Goal: Task Accomplishment & Management: Use online tool/utility

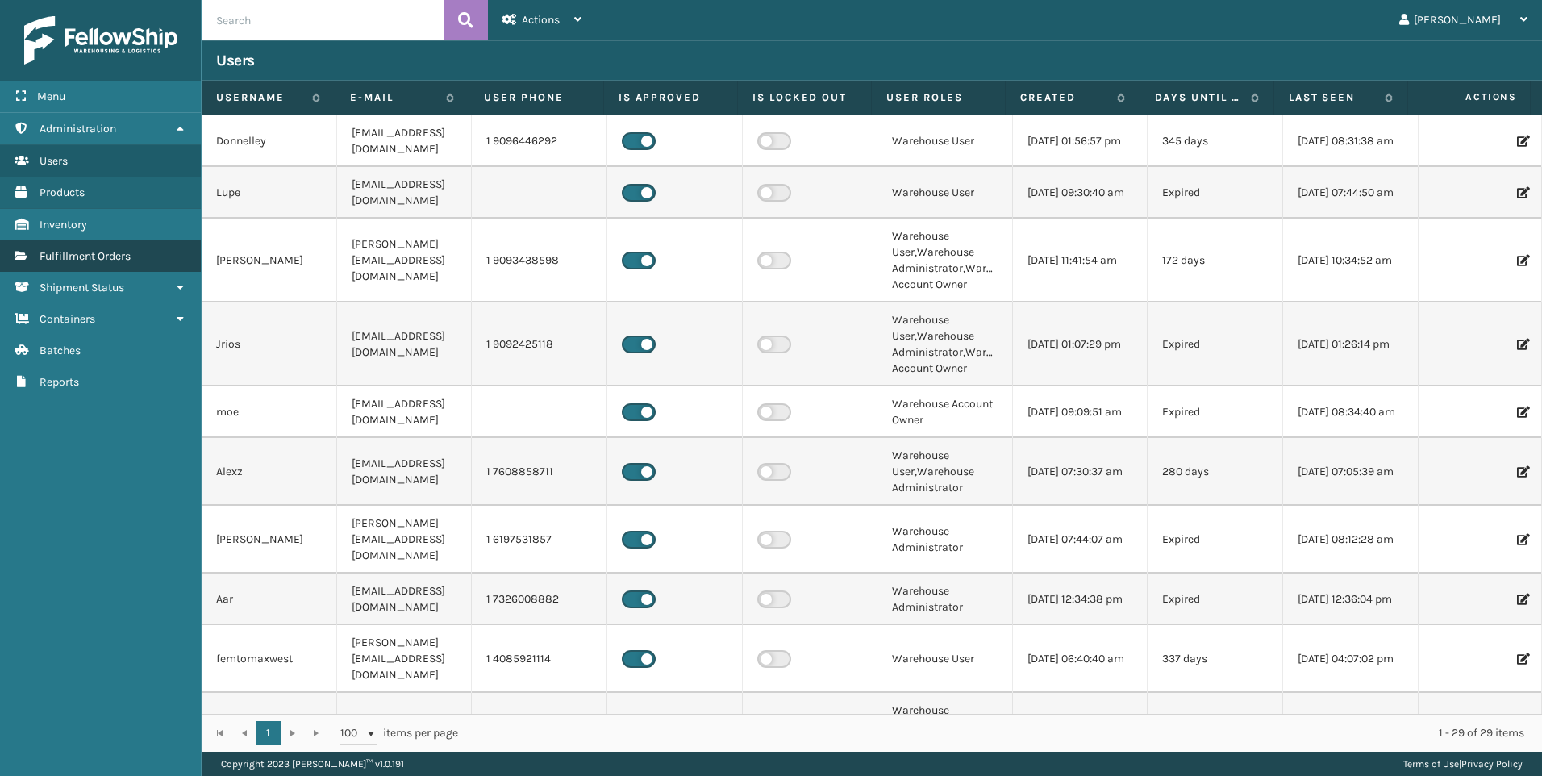
click at [129, 257] on span "Fulfillment Orders" at bounding box center [85, 256] width 91 height 14
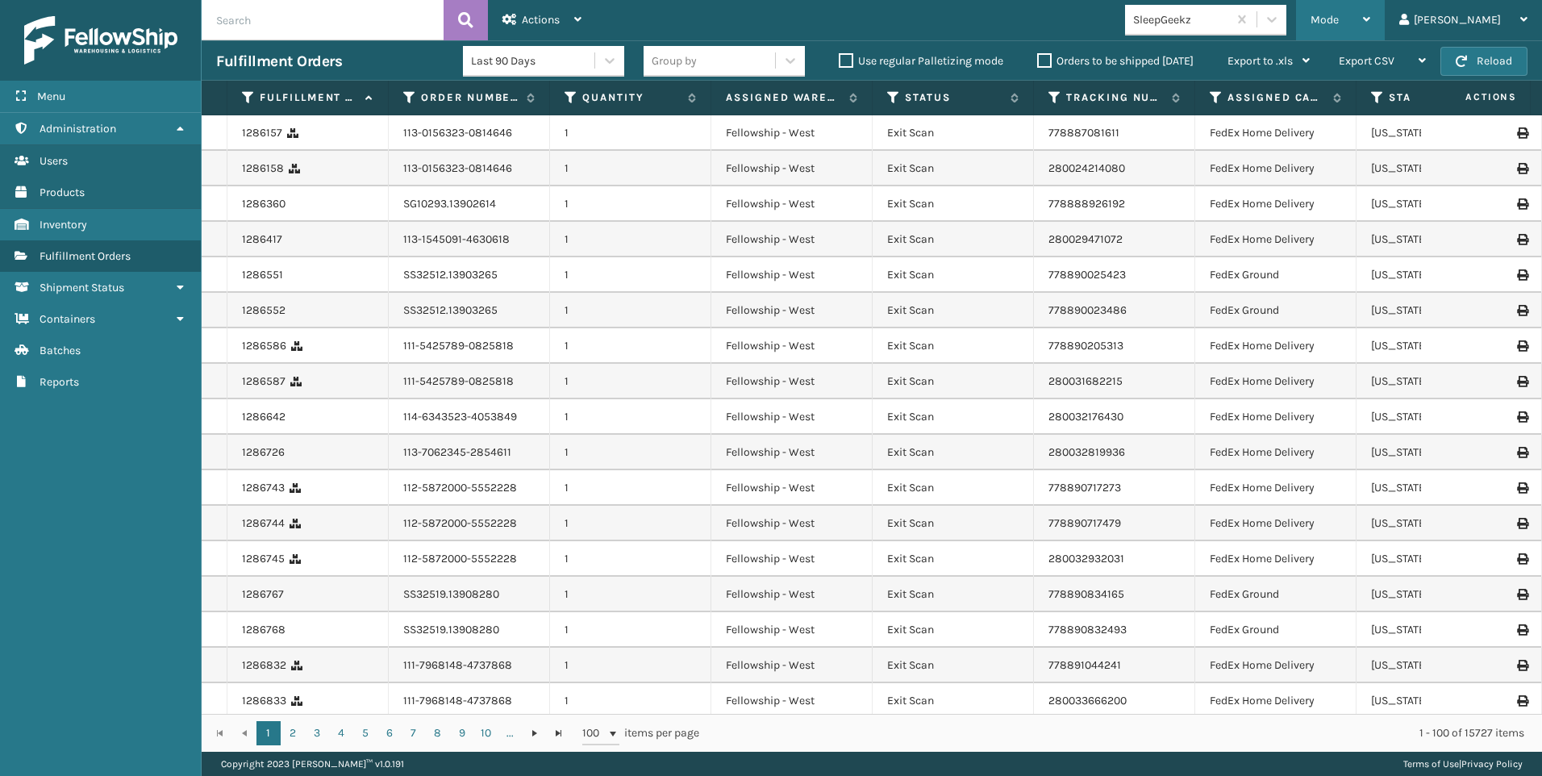
click at [1370, 17] on div "Mode" at bounding box center [1341, 20] width 60 height 40
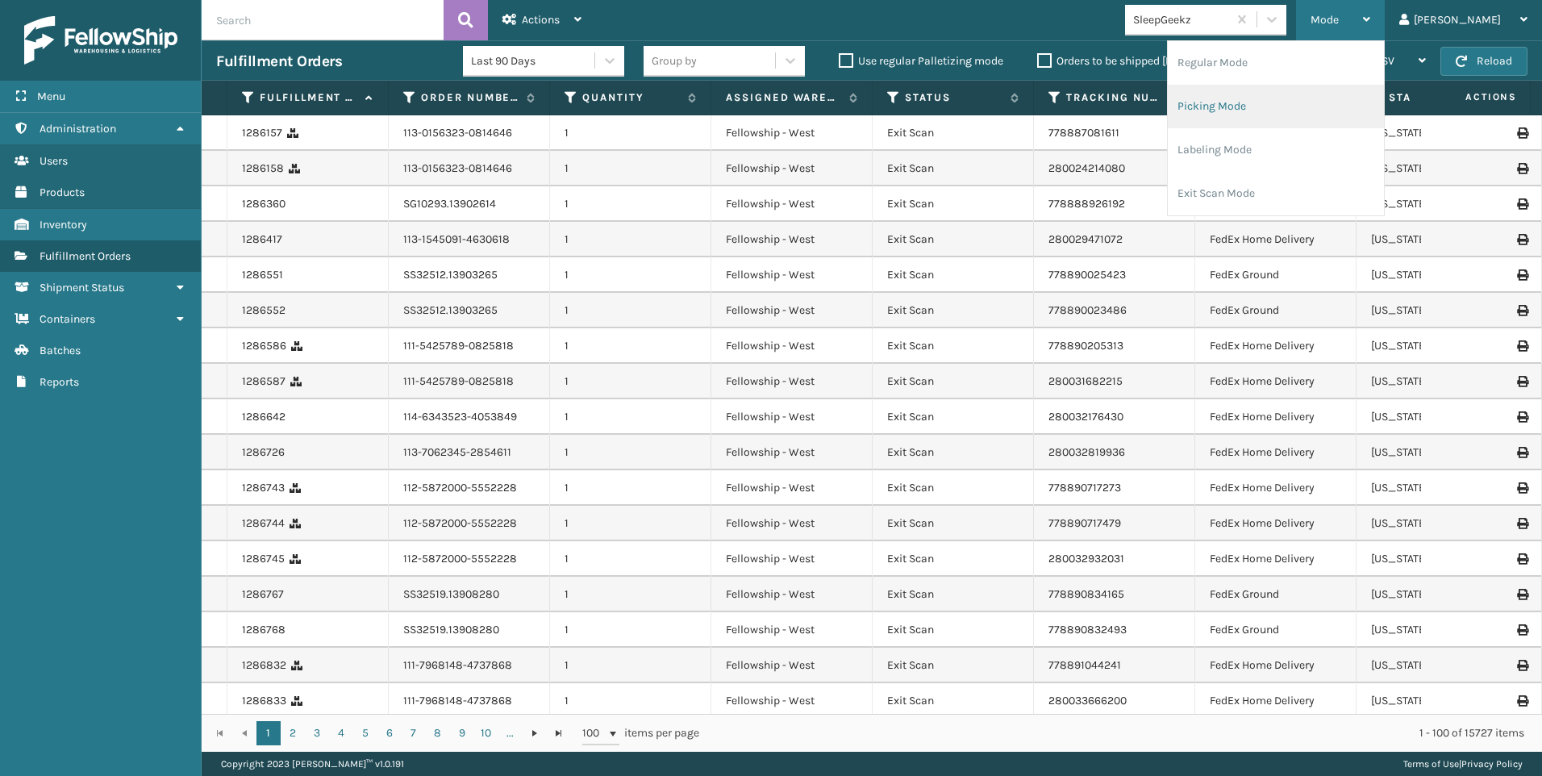
click at [1322, 100] on li "Picking Mode" at bounding box center [1276, 107] width 216 height 44
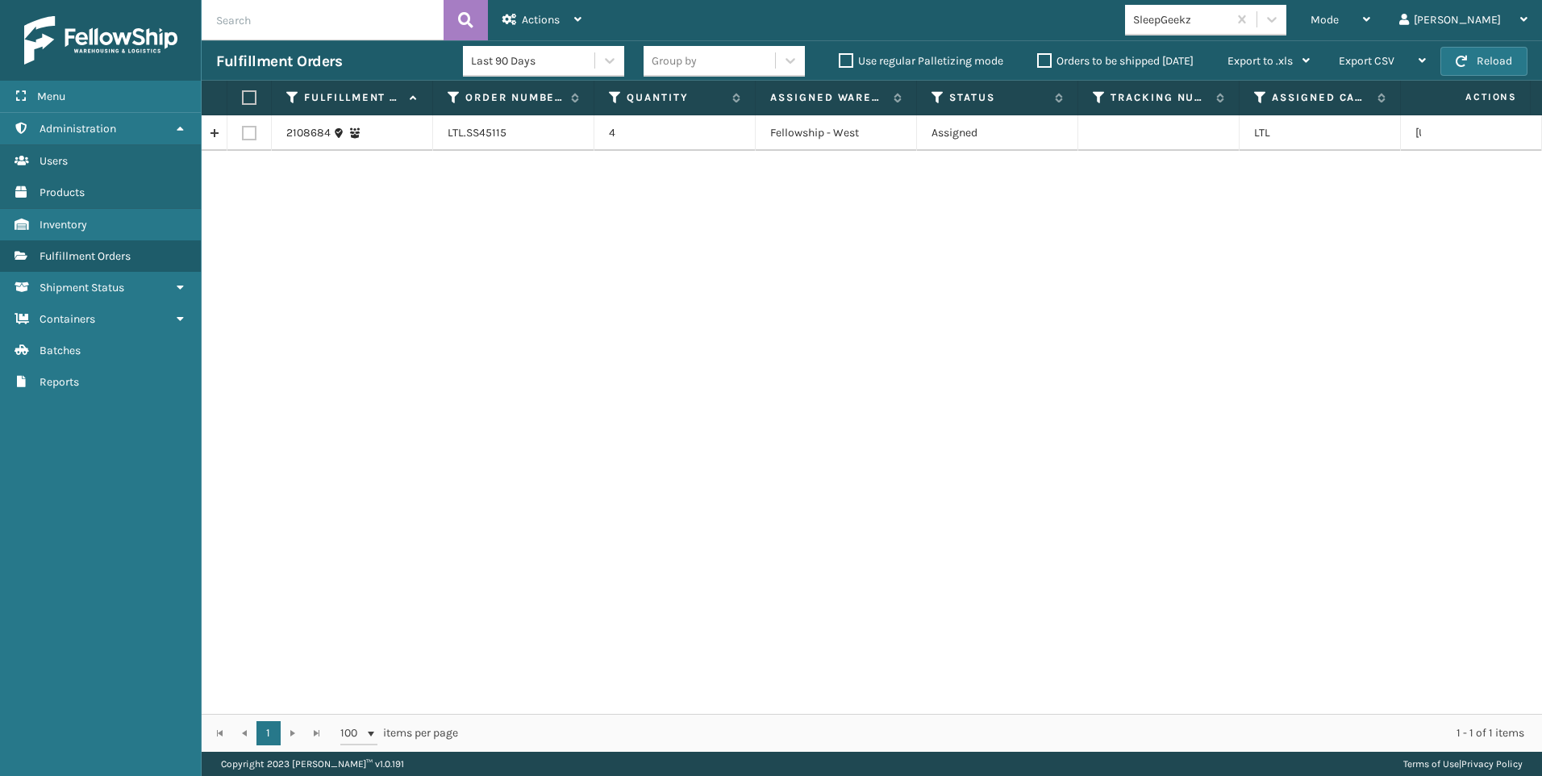
click at [252, 130] on label at bounding box center [249, 133] width 15 height 15
click at [243, 130] on input "checkbox" at bounding box center [242, 131] width 1 height 10
checkbox input "true"
click at [540, 16] on span "Actions" at bounding box center [541, 20] width 38 height 14
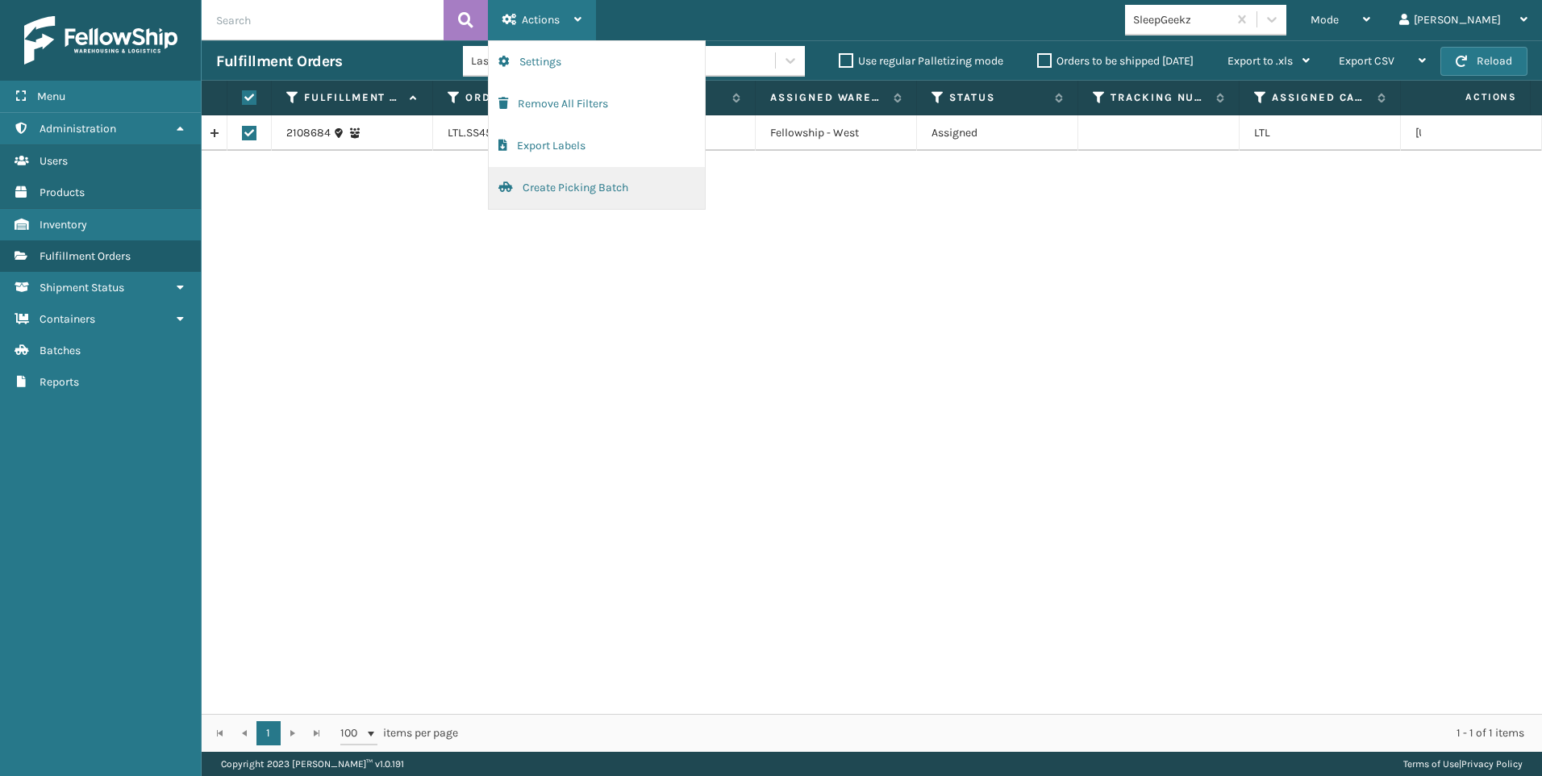
click at [565, 186] on button "Create Picking Batch" at bounding box center [597, 188] width 216 height 42
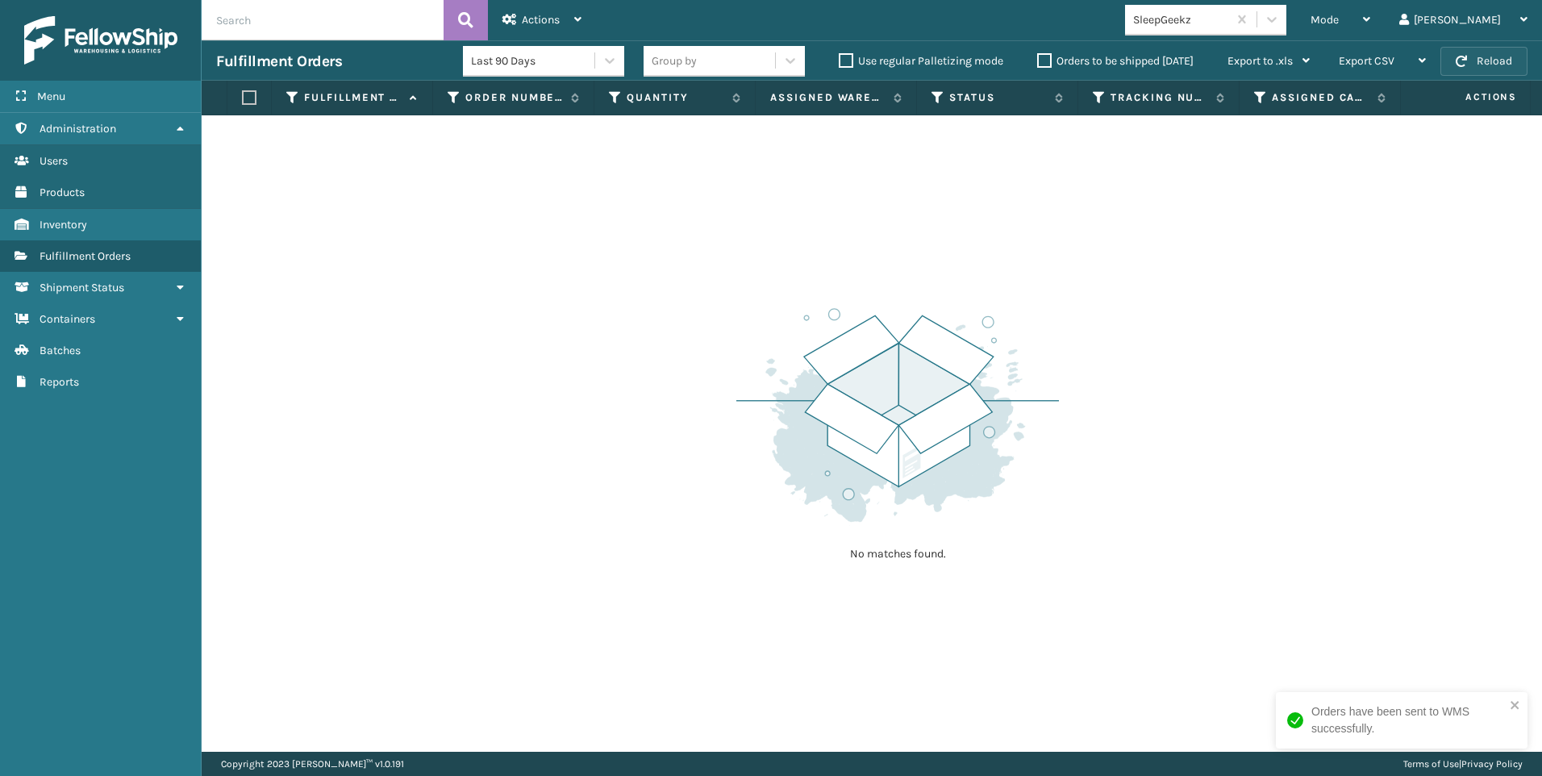
click at [1473, 57] on button "Reload" at bounding box center [1483, 61] width 87 height 29
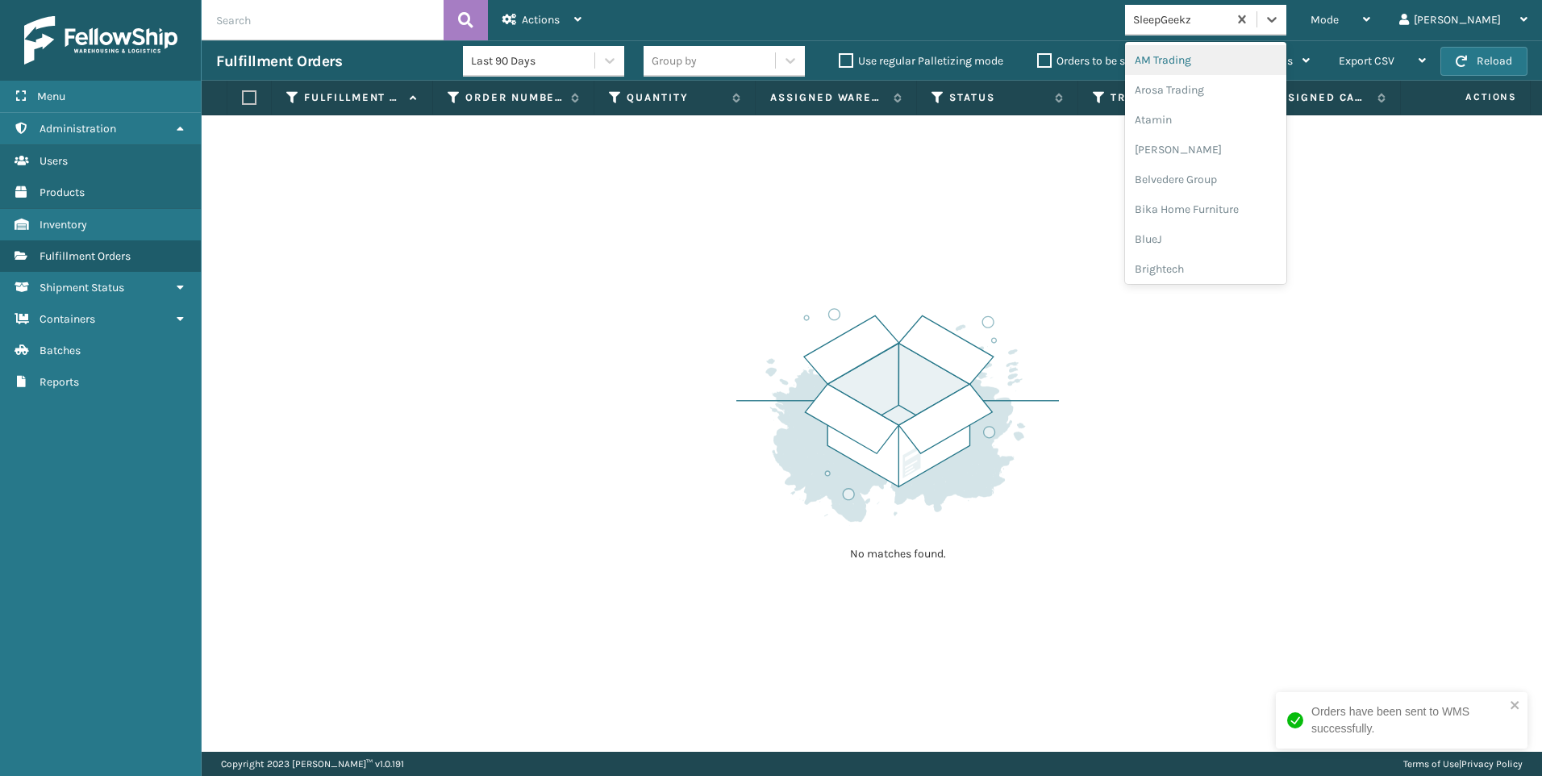
click at [1229, 17] on div "SleepGeekz" at bounding box center [1181, 19] width 96 height 17
click at [1286, 136] on div "Koolmore" at bounding box center [1205, 143] width 161 height 30
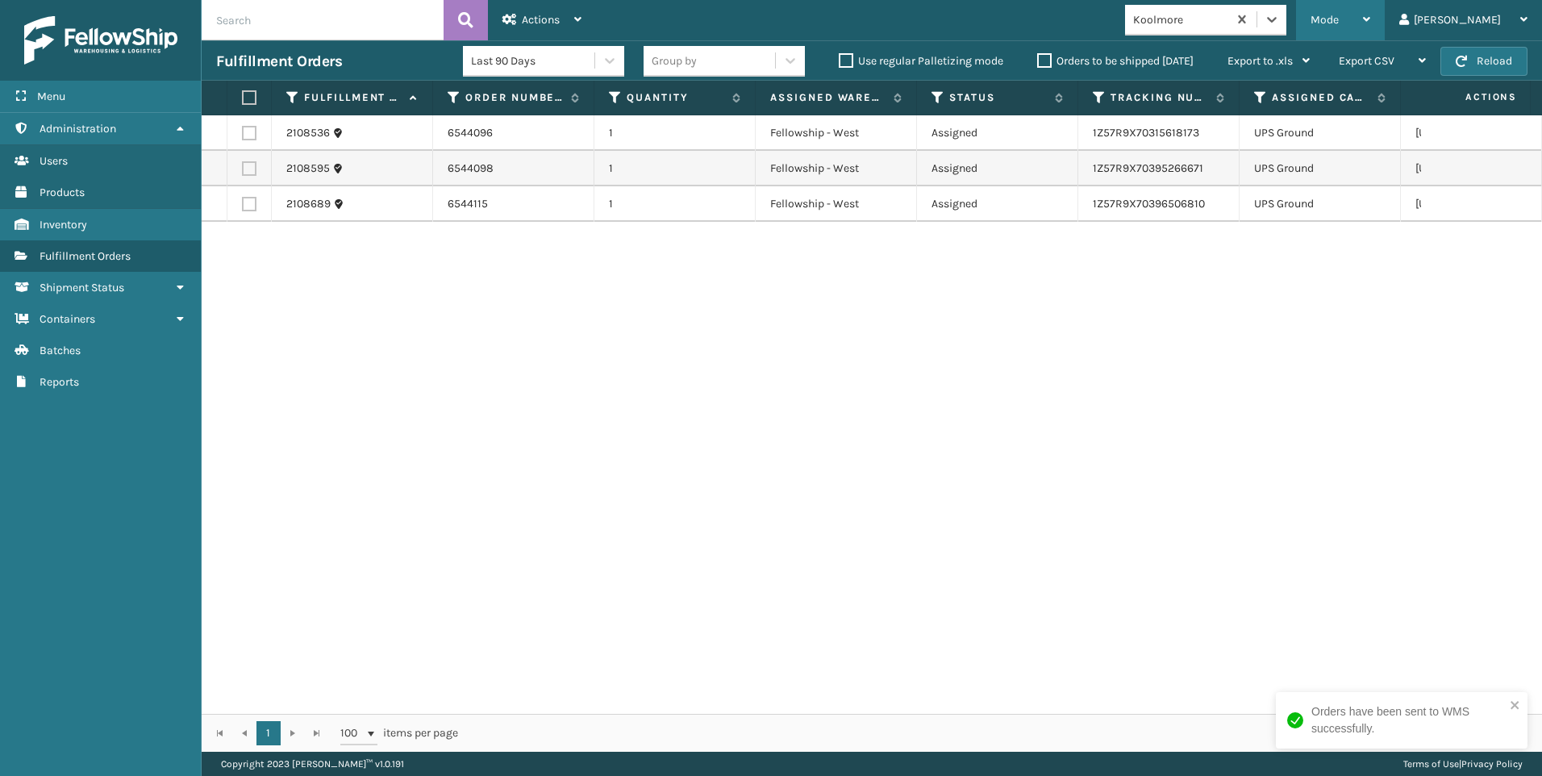
click at [1339, 14] on span "Mode" at bounding box center [1325, 20] width 28 height 14
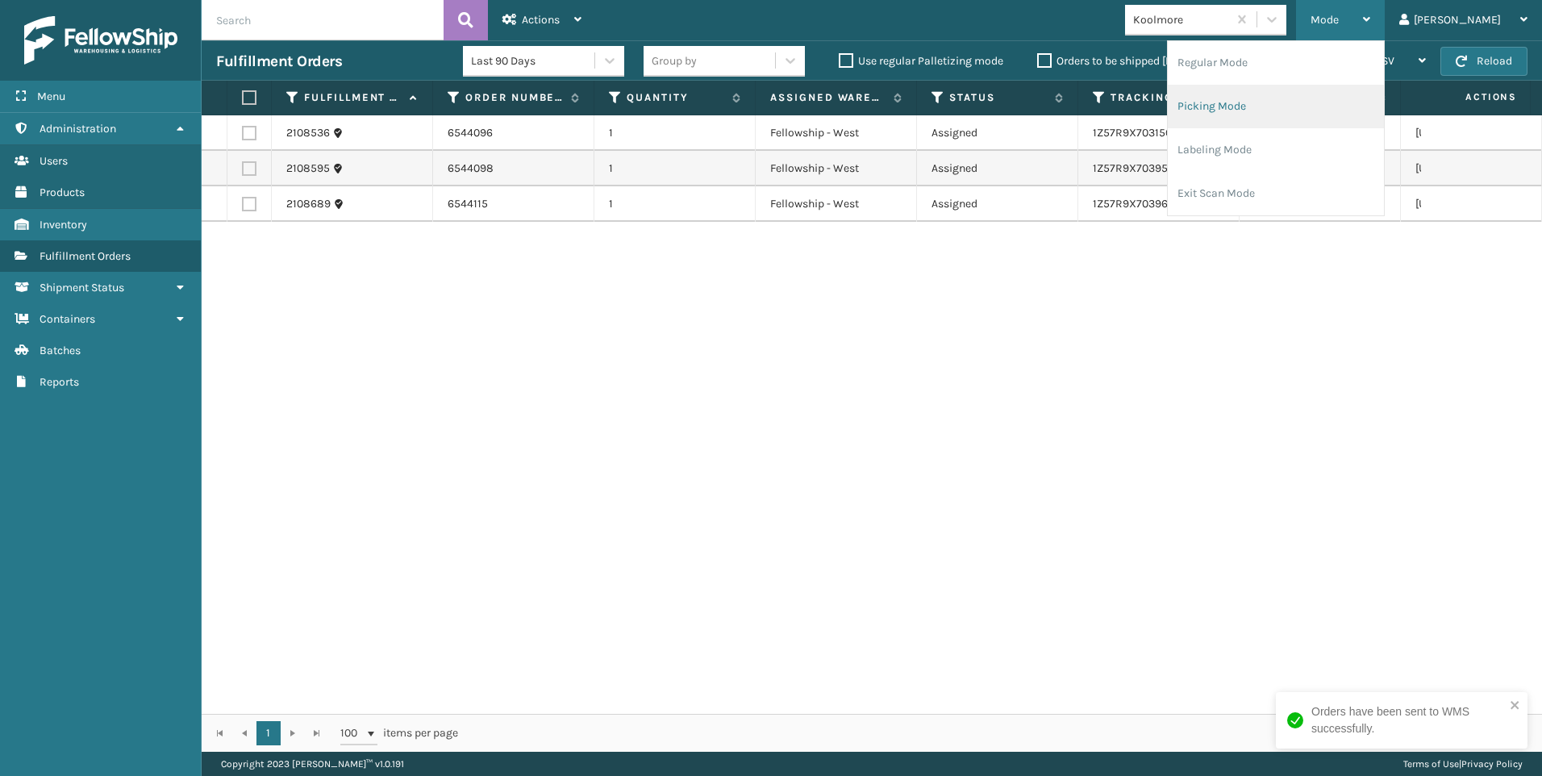
click at [1281, 100] on li "Picking Mode" at bounding box center [1276, 107] width 216 height 44
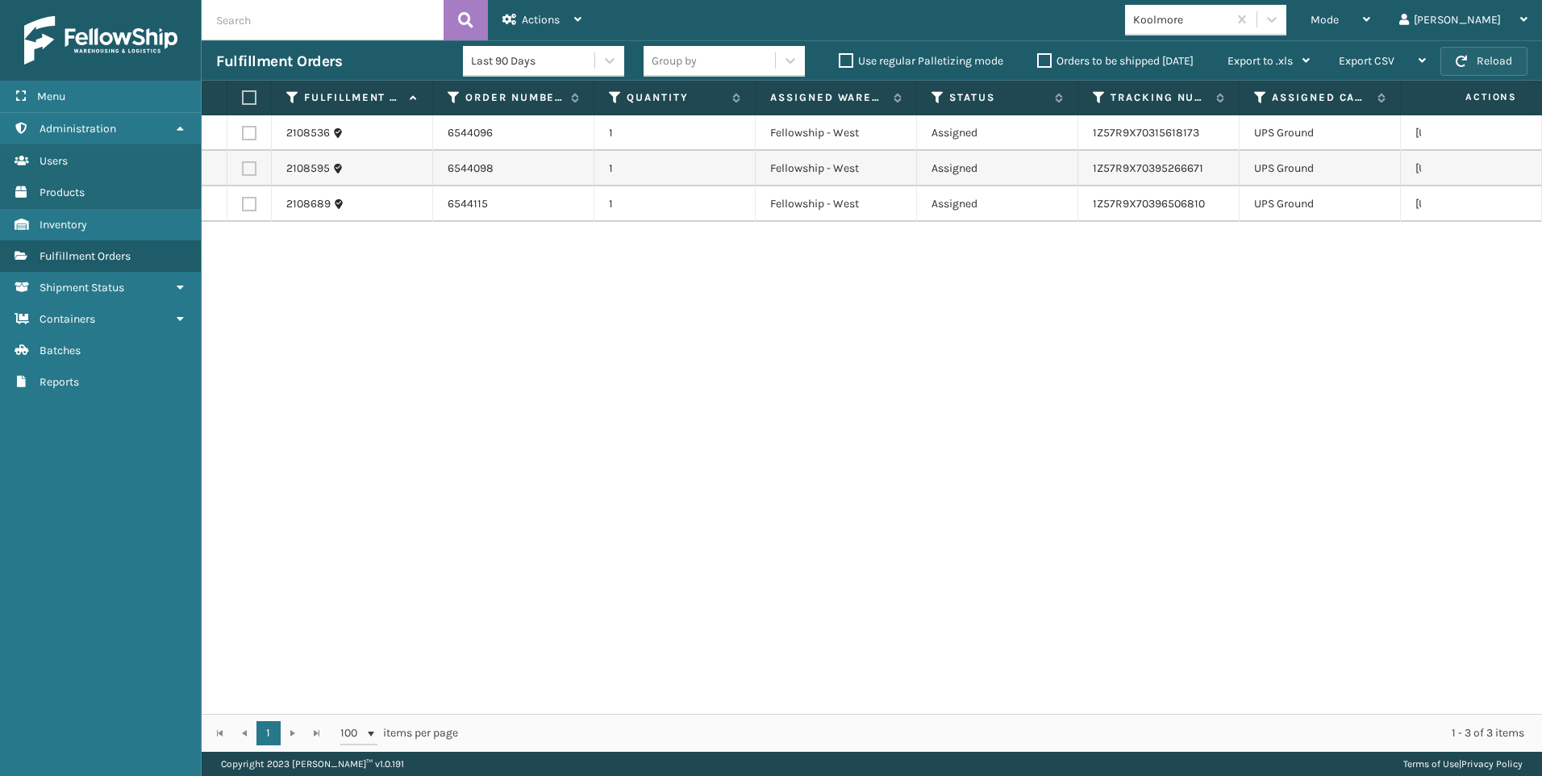
click at [1491, 55] on button "Reload" at bounding box center [1483, 61] width 87 height 29
